Goal: Task Accomplishment & Management: Manage account settings

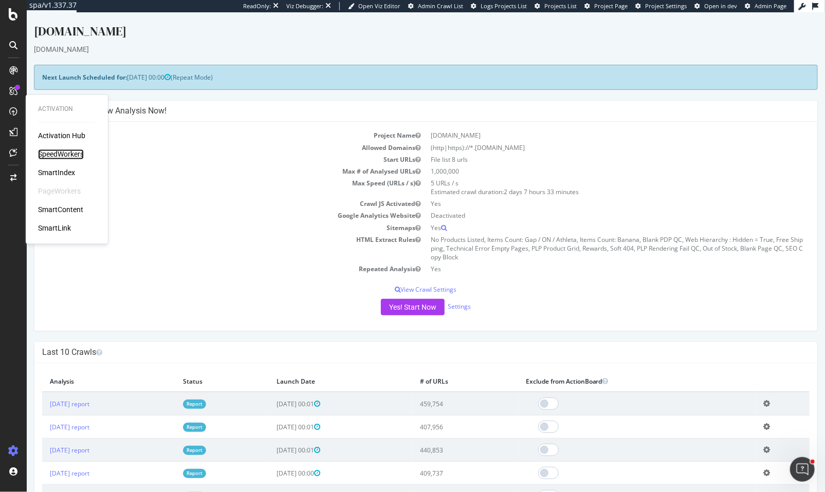
click at [68, 157] on div "SpeedWorkers" at bounding box center [61, 155] width 46 height 10
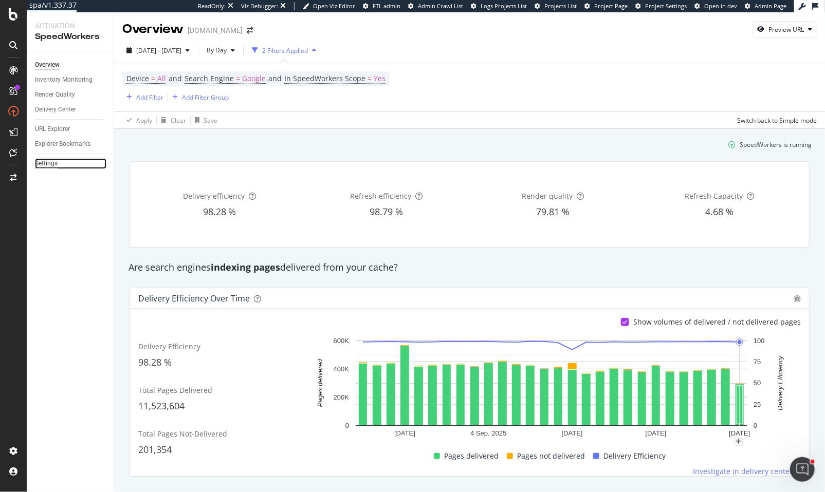
click at [57, 161] on div "Settings" at bounding box center [46, 163] width 23 height 11
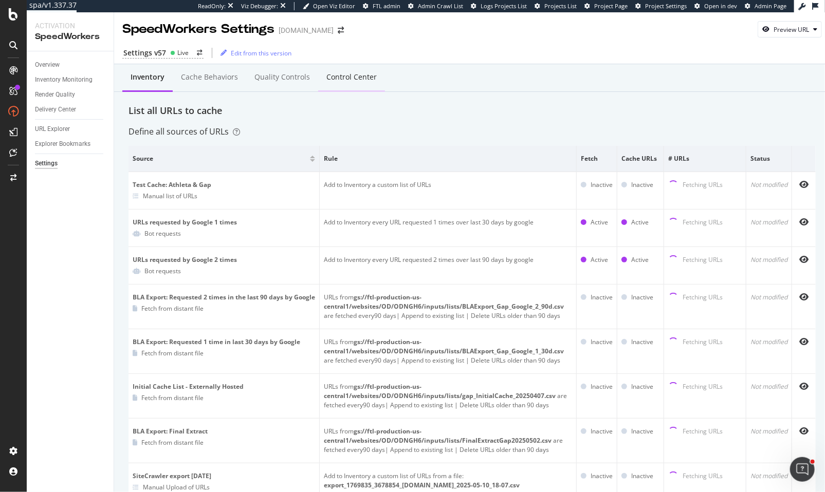
click at [350, 79] on div "Control Center" at bounding box center [351, 77] width 50 height 10
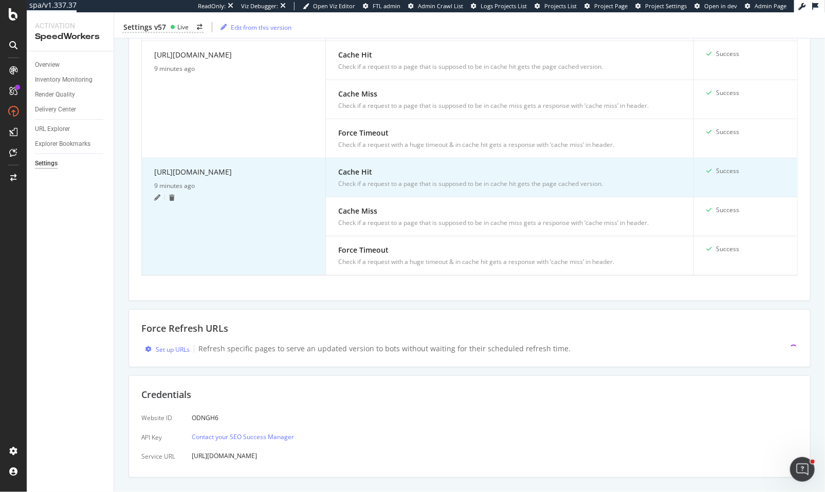
scroll to position [782, 0]
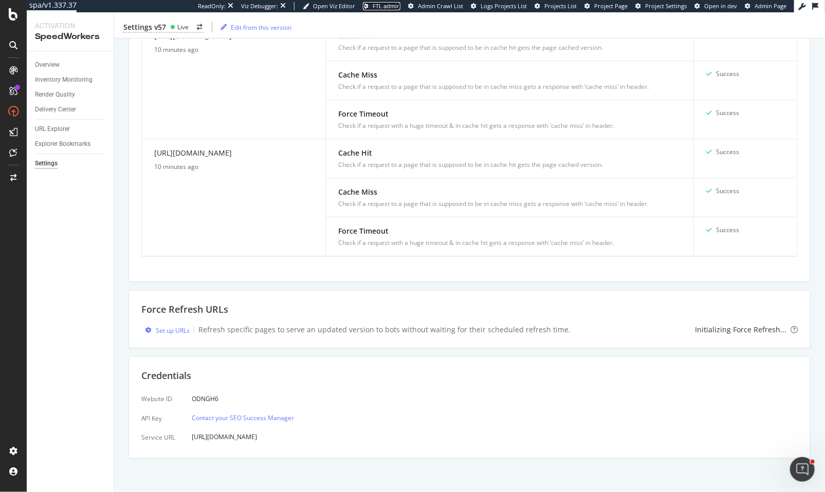
click at [394, 8] on span "FTL admin" at bounding box center [387, 6] width 28 height 8
